Goal: Obtain resource: Obtain resource

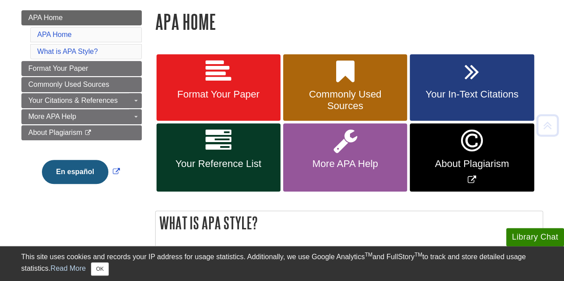
scroll to position [123, 0]
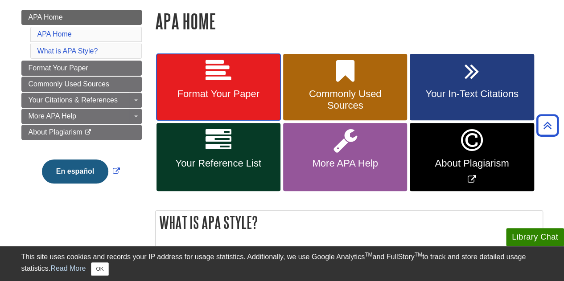
click at [235, 92] on span "Format Your Paper" at bounding box center [218, 94] width 110 height 12
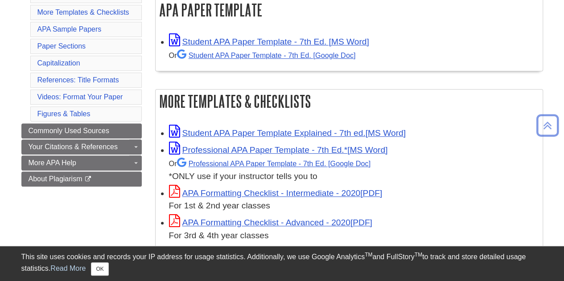
scroll to position [192, 0]
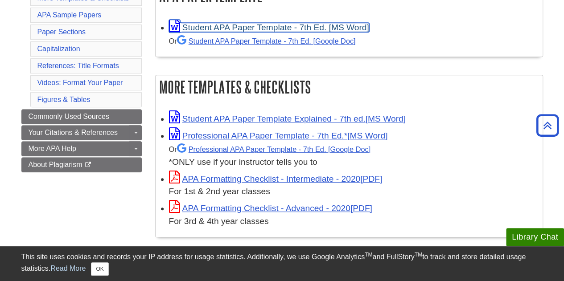
click at [230, 30] on link "Student APA Paper Template - 7th Ed. [MS Word]" at bounding box center [269, 27] width 200 height 9
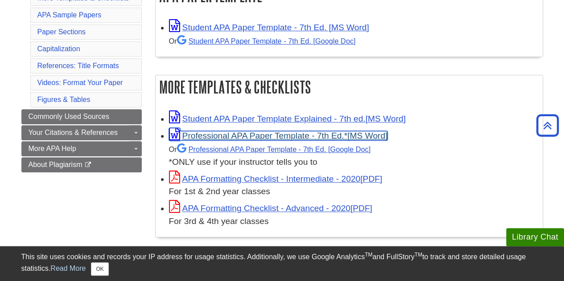
click at [252, 138] on link "Professional APA Paper Template - 7th Ed.*" at bounding box center [278, 135] width 219 height 9
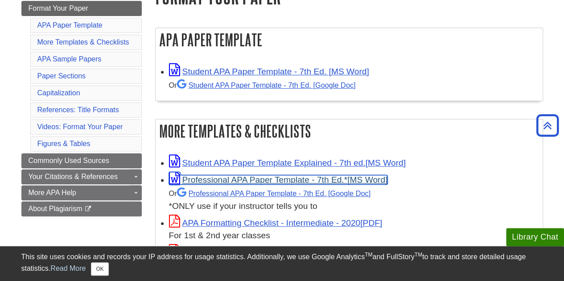
scroll to position [149, 0]
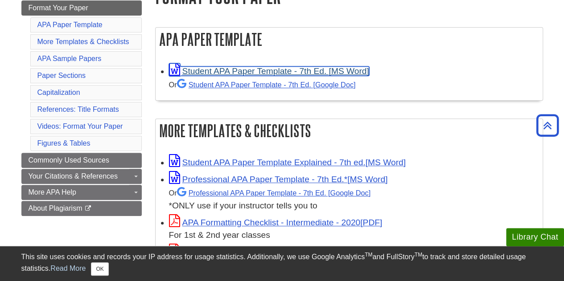
click at [253, 70] on link "Student APA Paper Template - 7th Ed. [MS Word]" at bounding box center [269, 70] width 200 height 9
